Goal: Transaction & Acquisition: Book appointment/travel/reservation

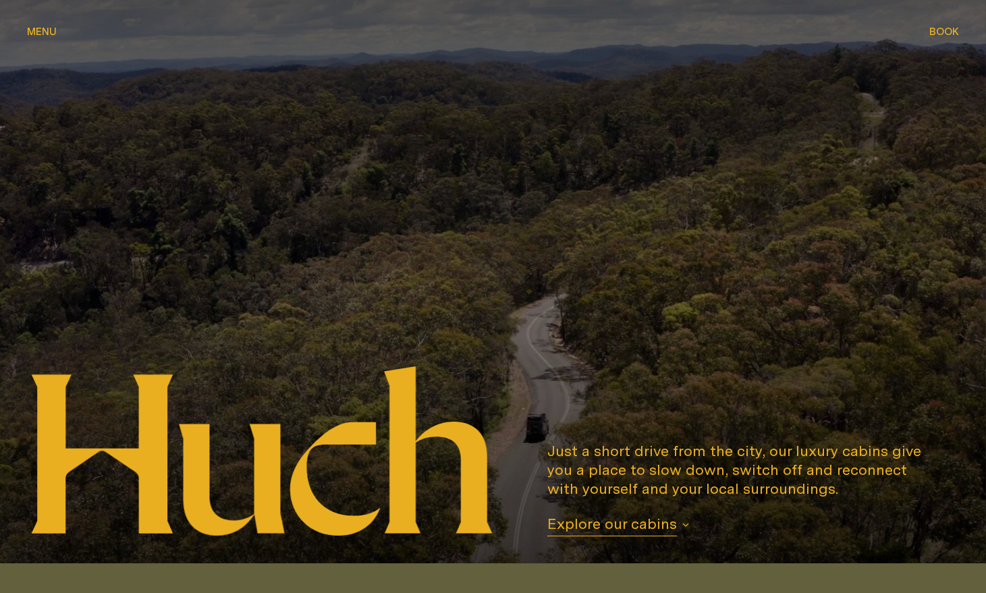
click at [955, 28] on span "Book" at bounding box center [944, 31] width 30 height 10
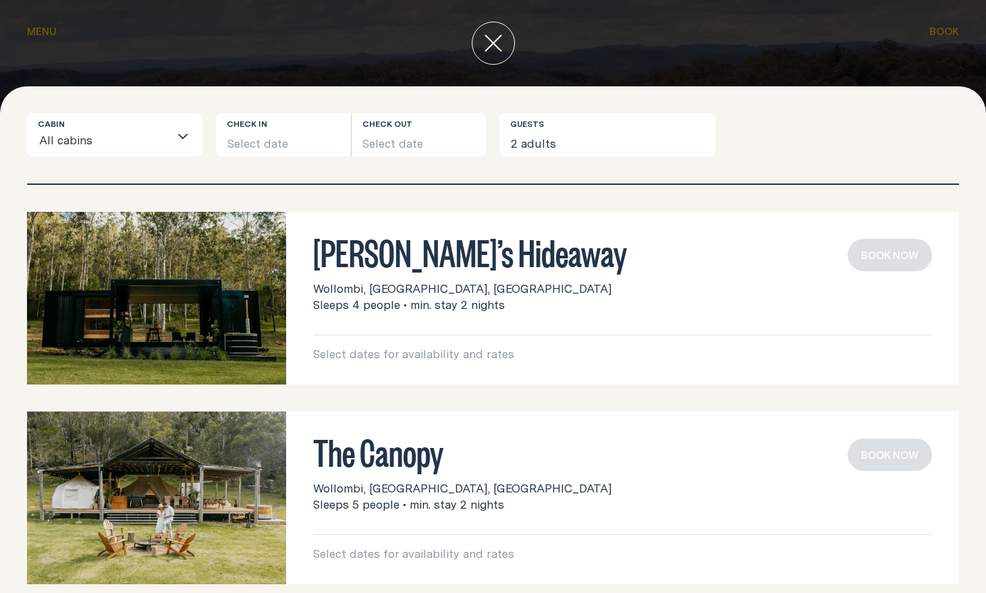
click at [344, 243] on h3 "[PERSON_NAME]’s Hideaway" at bounding box center [622, 252] width 619 height 26
click at [240, 286] on img at bounding box center [156, 298] width 259 height 173
drag, startPoint x: 389, startPoint y: 260, endPoint x: 392, endPoint y: 389, distance: 129.6
click at [389, 260] on h3 "[PERSON_NAME]’s Hideaway" at bounding box center [622, 252] width 619 height 26
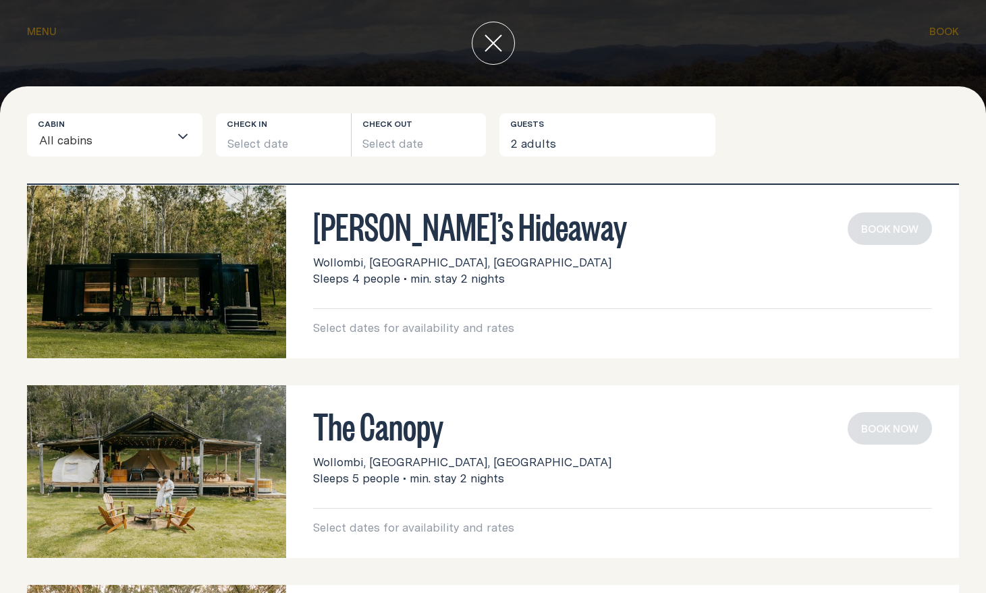
scroll to position [218, 0]
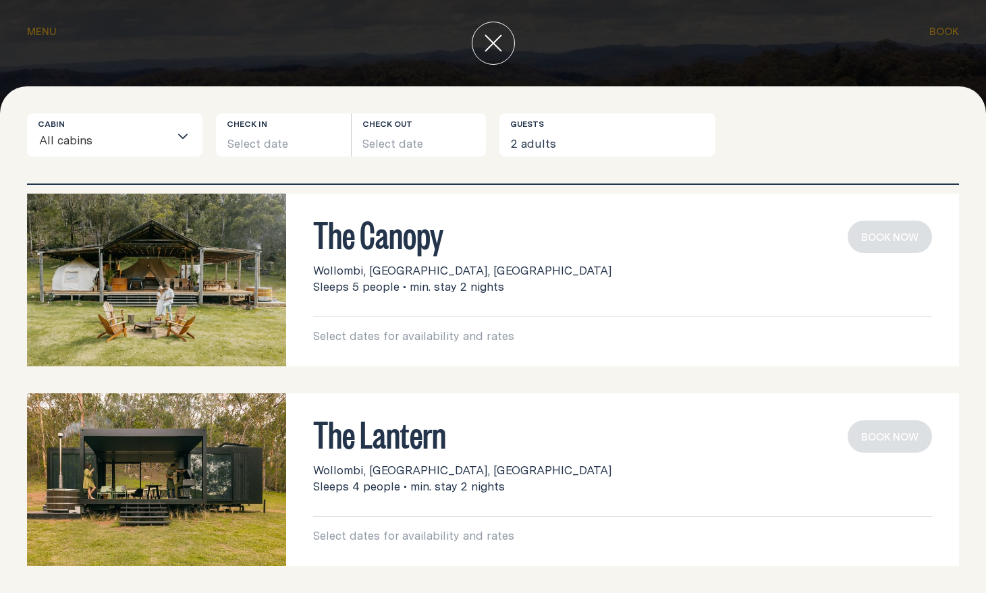
click at [363, 282] on span "Sleeps 5 people • min. stay 2 nights" at bounding box center [408, 287] width 191 height 16
click at [373, 246] on h3 "The Canopy" at bounding box center [622, 234] width 619 height 26
drag, startPoint x: 374, startPoint y: 435, endPoint x: 375, endPoint y: 416, distance: 18.2
click at [374, 435] on h3 "The Lantern" at bounding box center [622, 433] width 619 height 26
click at [297, 140] on button "Select date" at bounding box center [283, 134] width 135 height 43
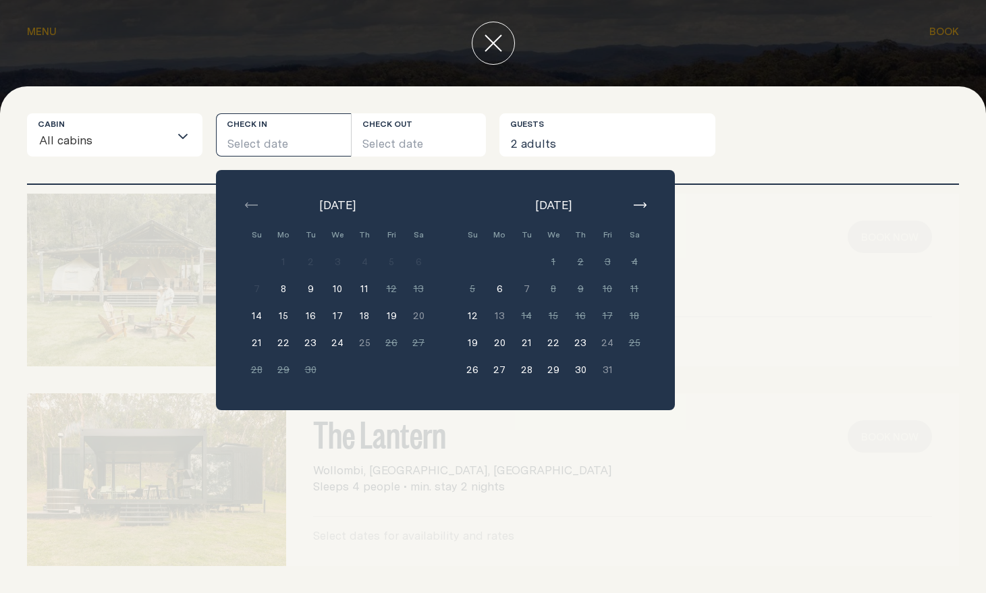
click at [470, 346] on button "19" at bounding box center [472, 342] width 27 height 27
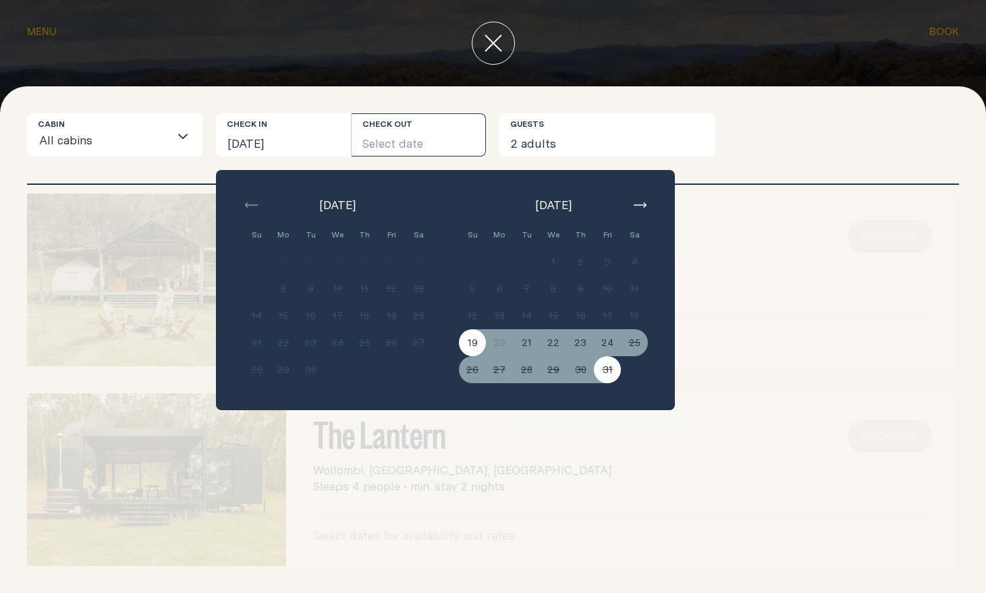
click at [643, 198] on button "button" at bounding box center [640, 205] width 16 height 16
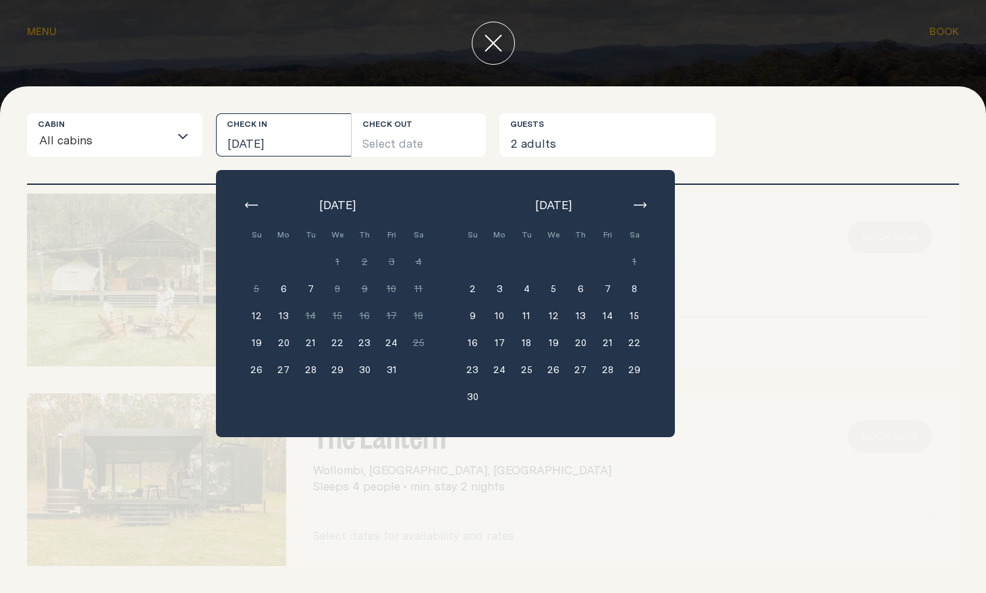
click at [642, 206] on icon "button" at bounding box center [640, 204] width 13 height 5
click at [475, 316] on button "14" at bounding box center [472, 315] width 27 height 27
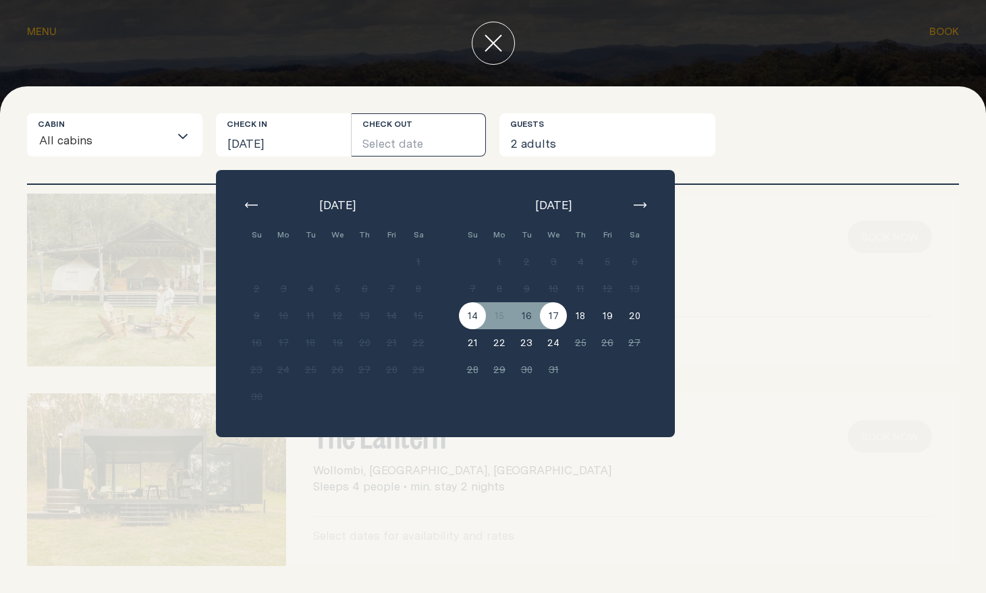
click at [553, 319] on button "17" at bounding box center [553, 315] width 27 height 27
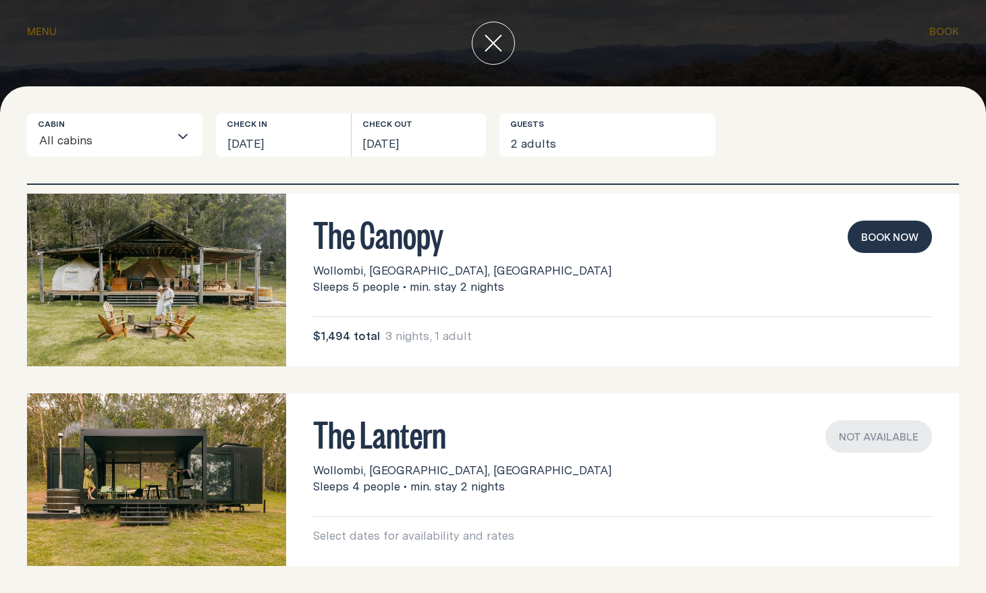
click at [875, 246] on button "Book now" at bounding box center [890, 237] width 84 height 32
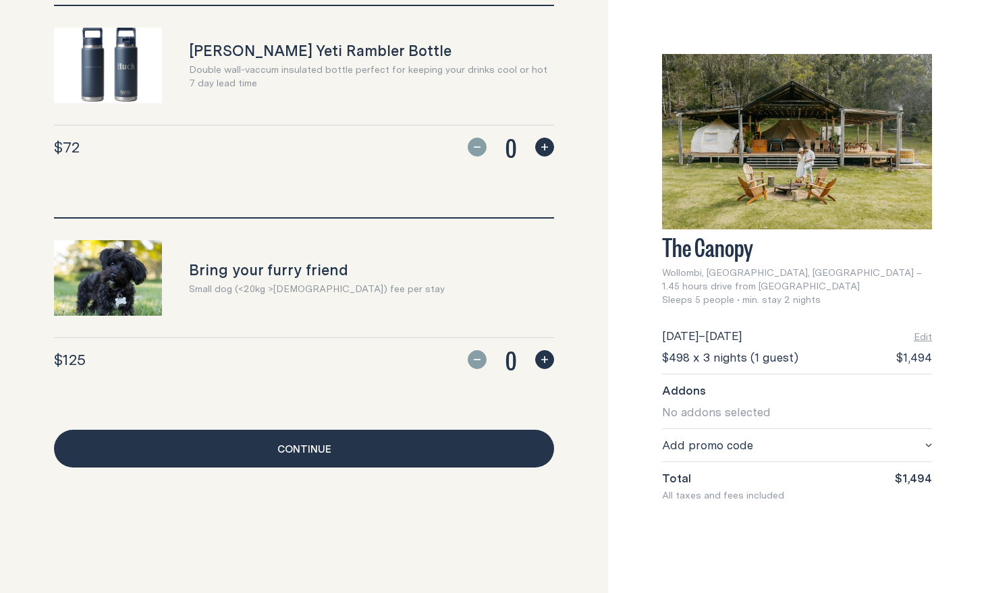
scroll to position [1222, 0]
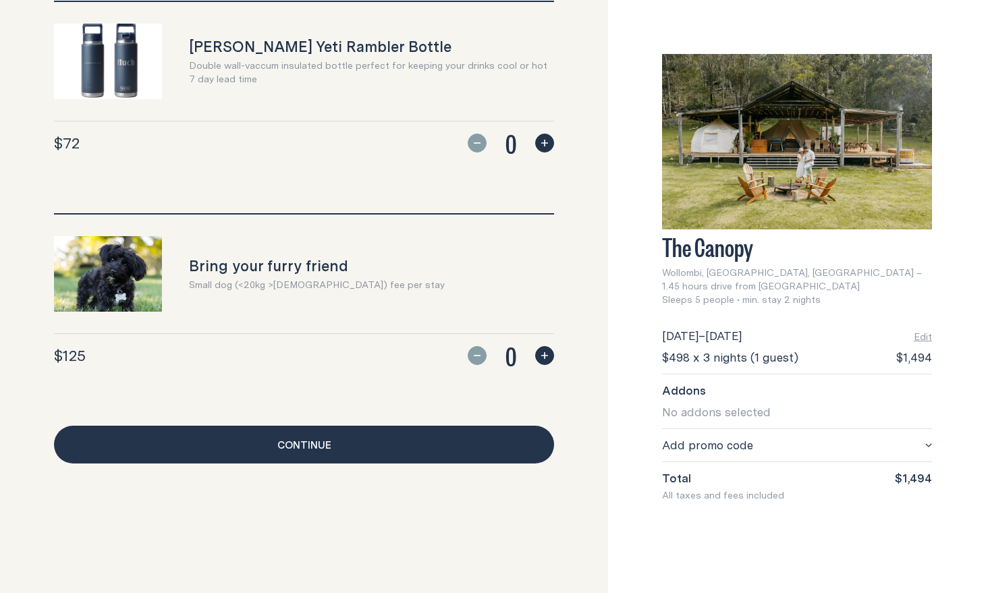
click at [508, 444] on link "Continue" at bounding box center [304, 445] width 500 height 38
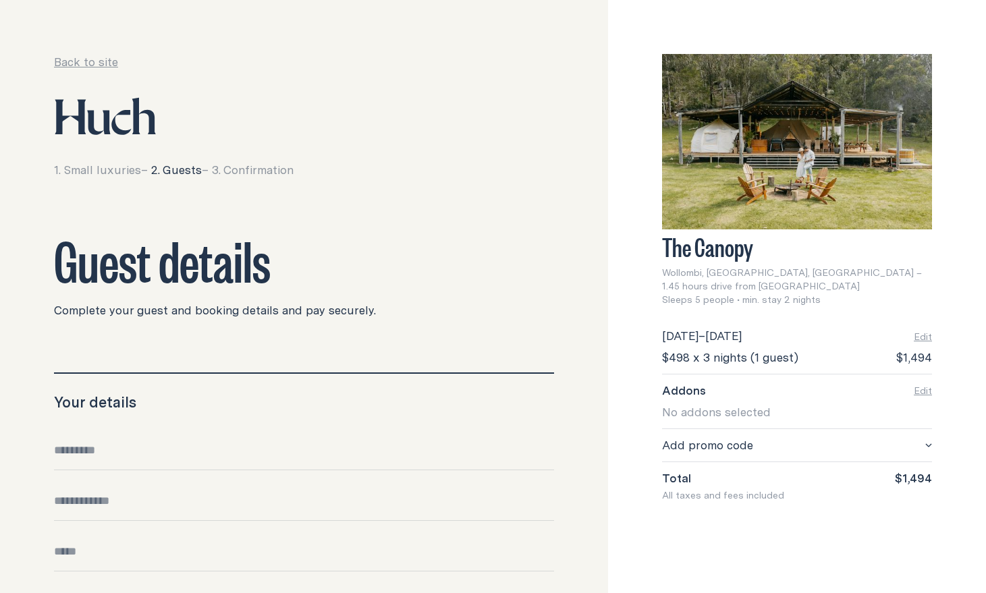
click at [105, 120] on icon at bounding box center [98, 123] width 23 height 24
click at [99, 61] on link "Back to site" at bounding box center [86, 62] width 64 height 16
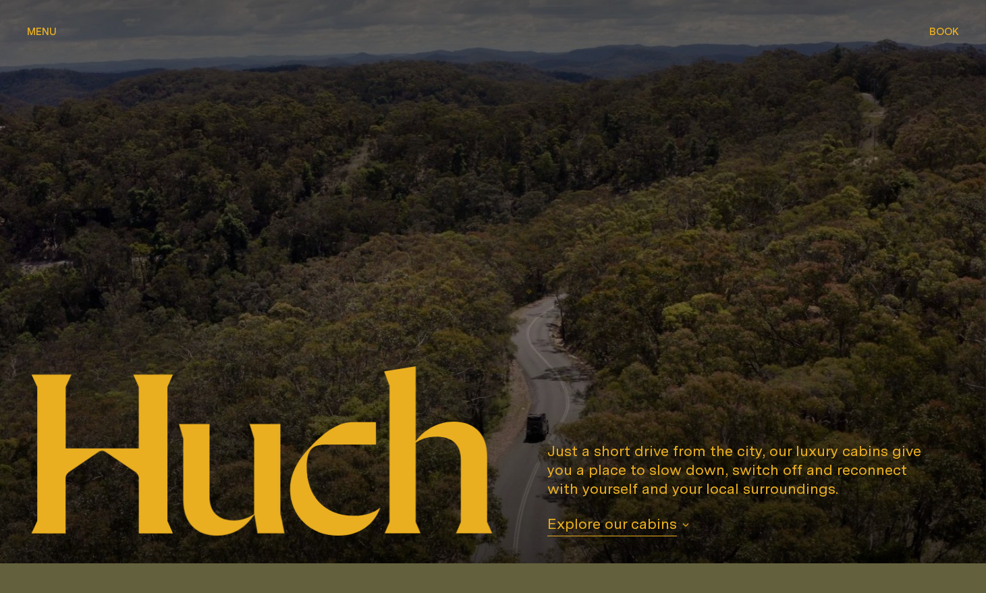
click at [938, 29] on span "Book" at bounding box center [944, 31] width 30 height 10
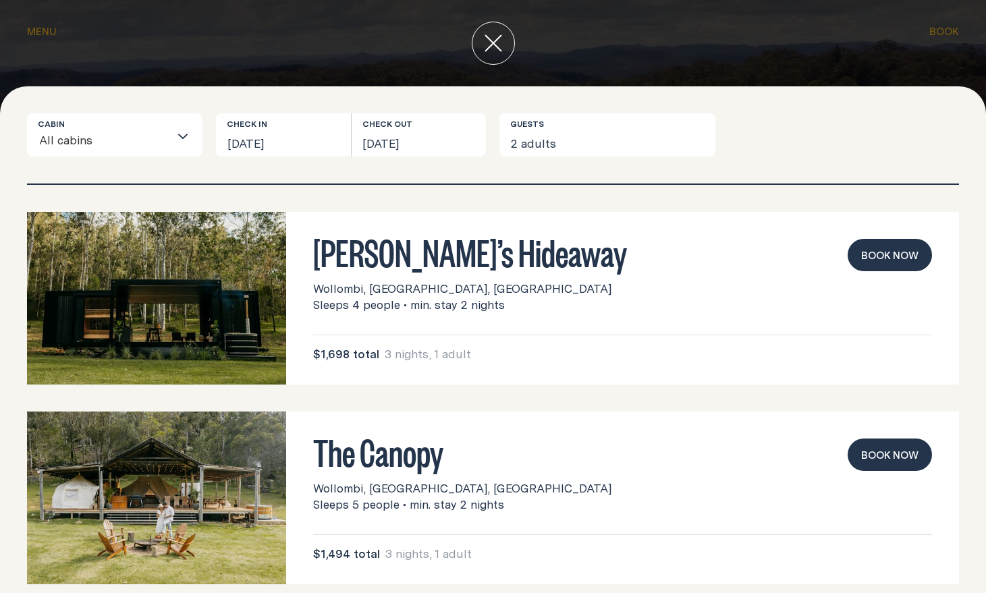
click at [877, 254] on button "Book now" at bounding box center [890, 255] width 84 height 32
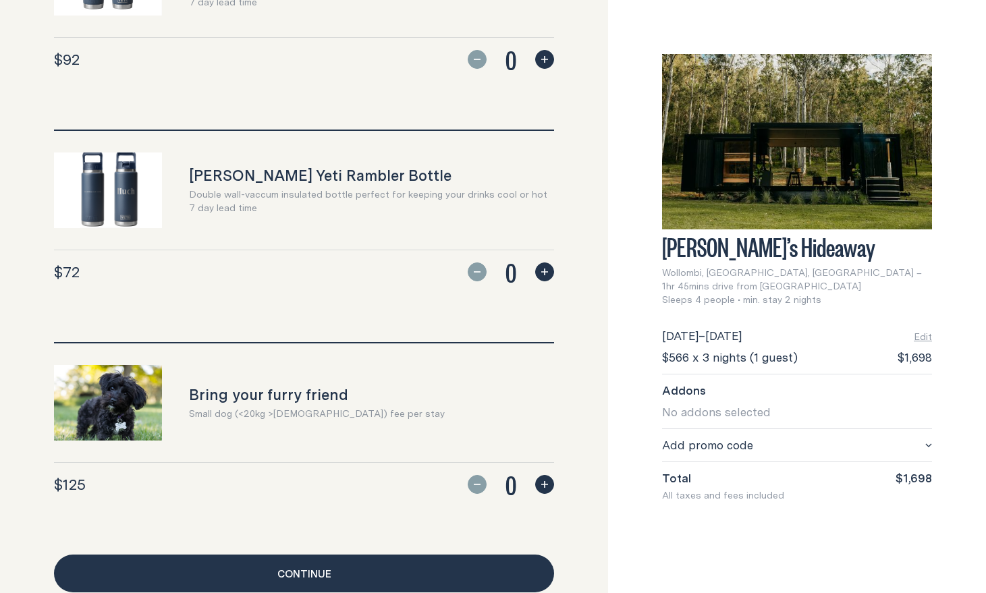
scroll to position [1222, 0]
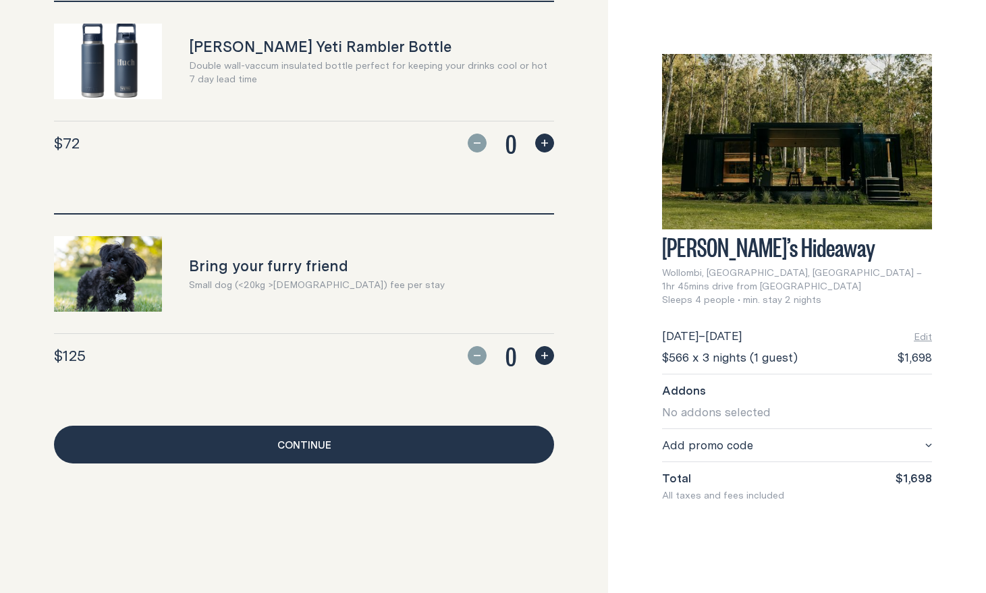
click at [464, 462] on link "Continue" at bounding box center [304, 445] width 500 height 38
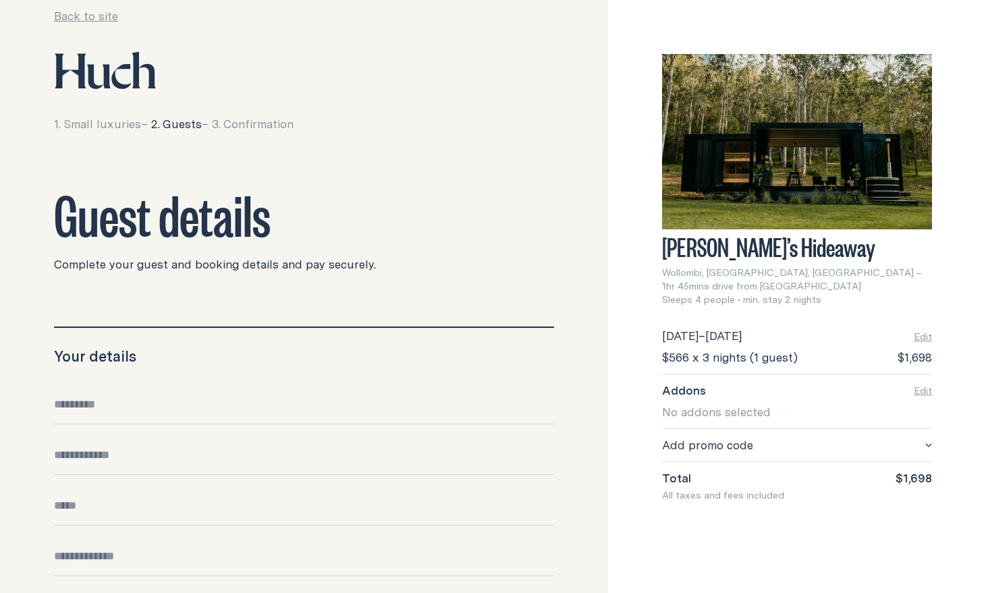
scroll to position [63, 0]
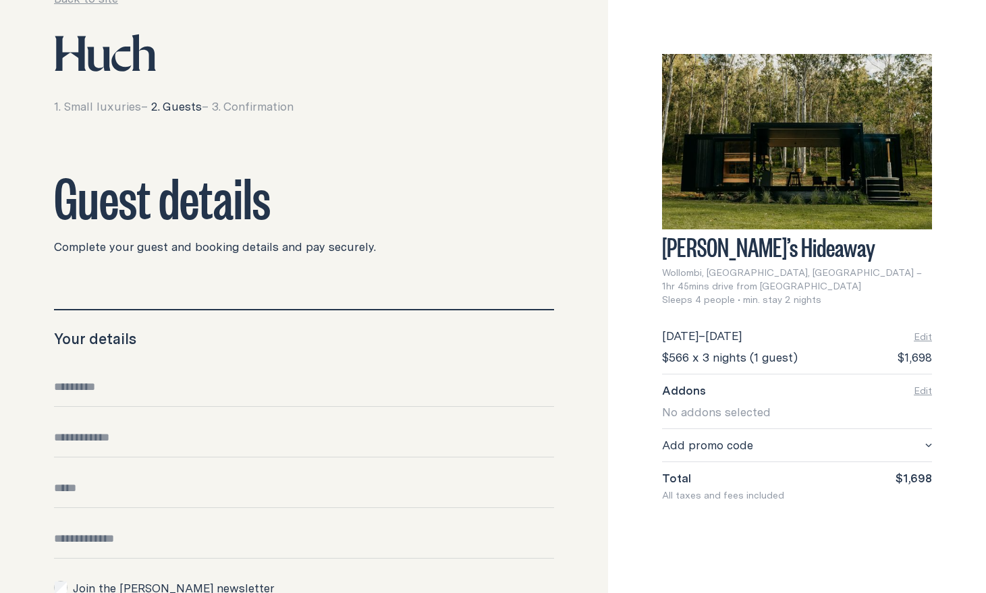
click at [418, 387] on input "Full name" at bounding box center [304, 393] width 500 height 28
type input "****"
type input "*"
type input "*******"
type input "**********"
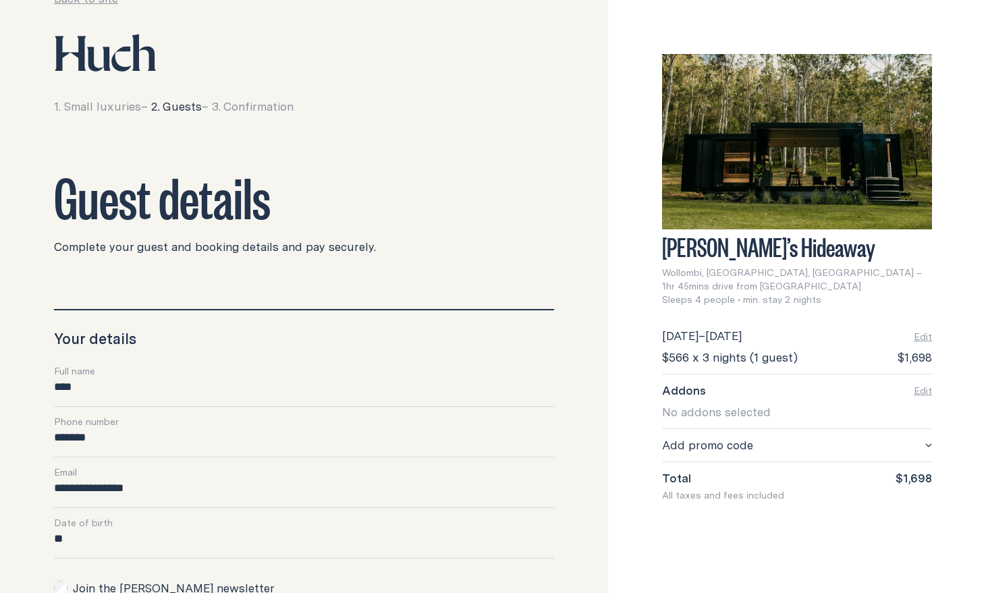
scroll to position [64, 0]
click at [248, 528] on div "Date of birth" at bounding box center [304, 523] width 500 height 15
click at [244, 541] on input "**" at bounding box center [304, 544] width 500 height 28
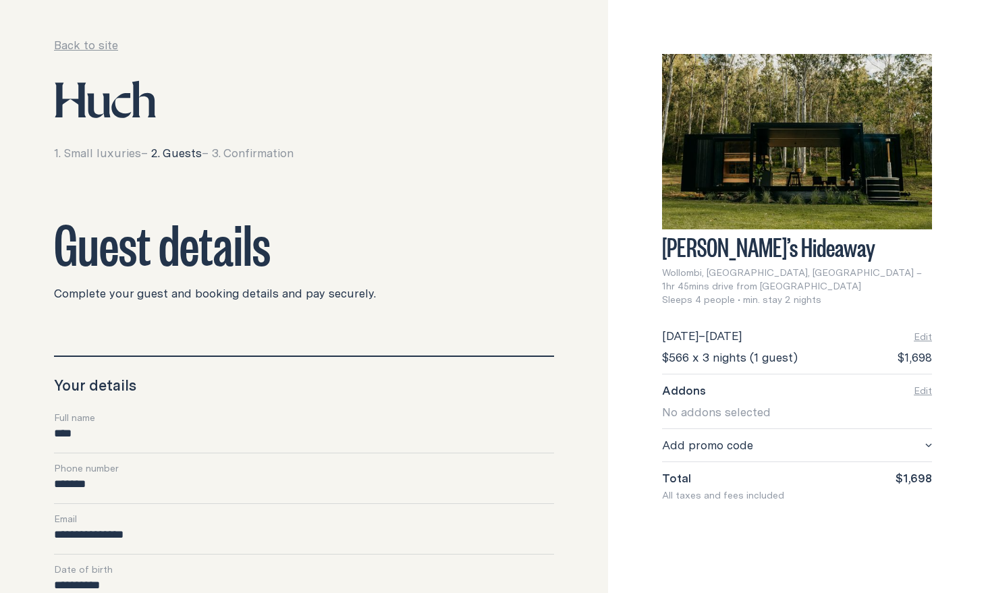
scroll to position [0, 0]
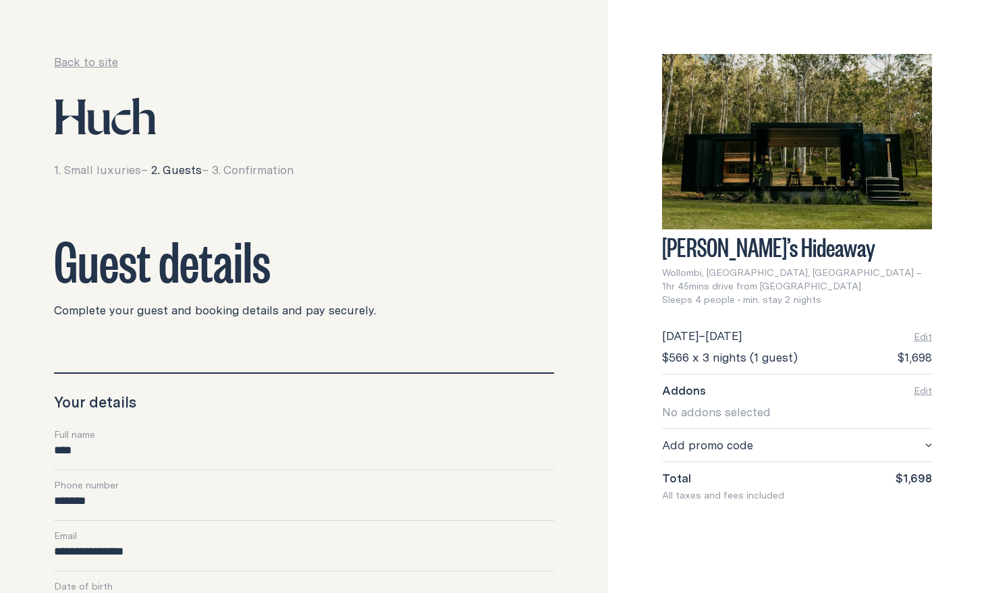
type input "**********"
